Goal: Navigation & Orientation: Find specific page/section

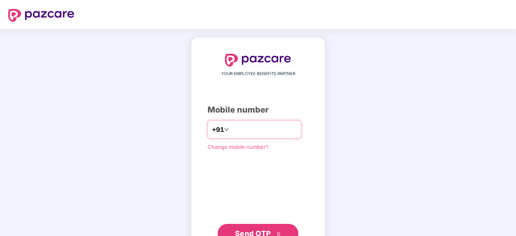
click at [261, 128] on input "number" at bounding box center [263, 129] width 66 height 13
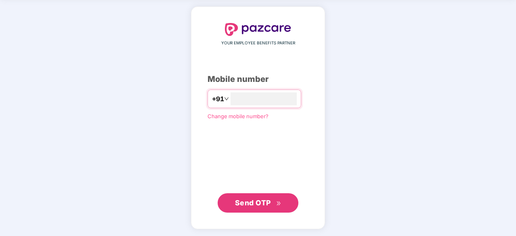
type input "**********"
click at [278, 203] on icon "double-right" at bounding box center [278, 203] width 5 height 5
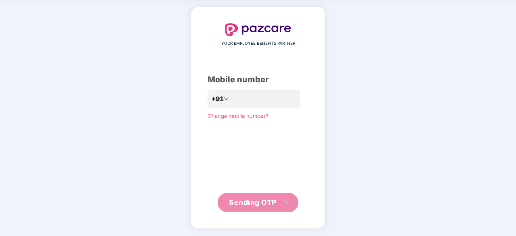
scroll to position [27, 0]
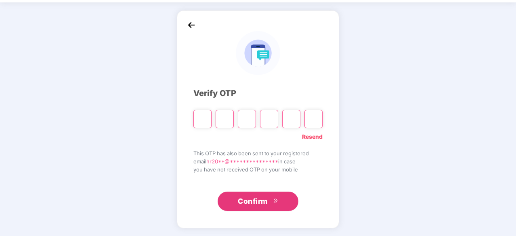
type input "*"
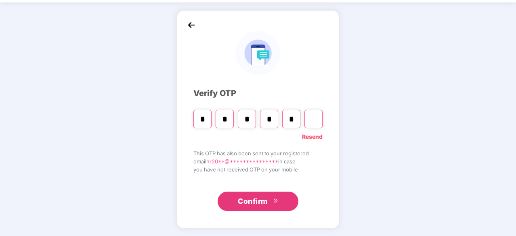
type input "*"
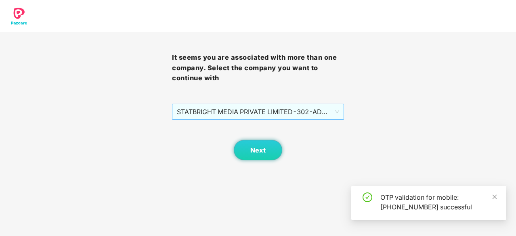
click at [239, 115] on span "STATBRIGHT MEDIA PRIVATE LIMITED - 302 - ADMIN" at bounding box center [258, 111] width 162 height 15
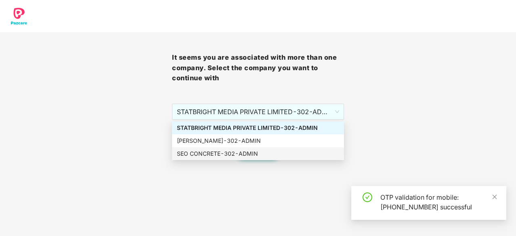
click at [138, 175] on body "It seems you are associated with more than one company. Select the company you …" at bounding box center [258, 118] width 516 height 236
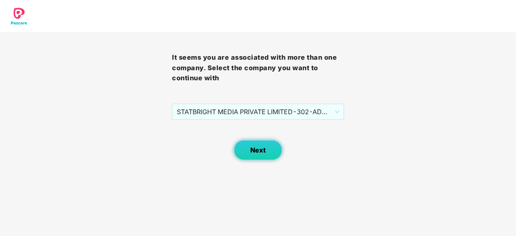
click at [245, 152] on button "Next" at bounding box center [258, 150] width 48 height 20
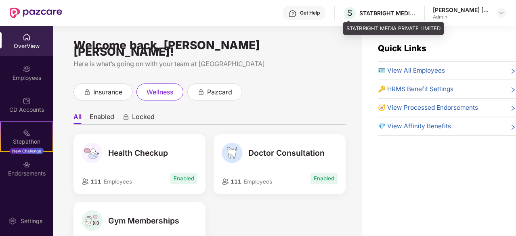
click at [404, 11] on div "STATBRIGHT MEDIA PRIVATE LIMITED" at bounding box center [387, 13] width 57 height 8
click at [348, 13] on span "S" at bounding box center [349, 13] width 5 height 10
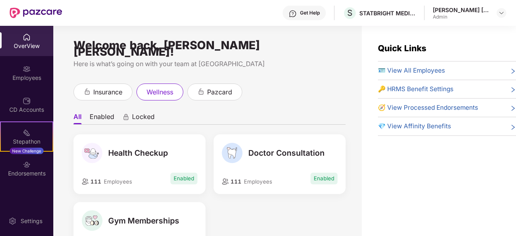
click at [451, 14] on div "Admin" at bounding box center [461, 17] width 57 height 6
click at [512, 14] on header "Get Help S STATBRIGHT MEDIA PRIVATE LIMITED [PERSON_NAME] [PERSON_NAME] Admin" at bounding box center [258, 13] width 516 height 26
